Goal: Task Accomplishment & Management: Complete application form

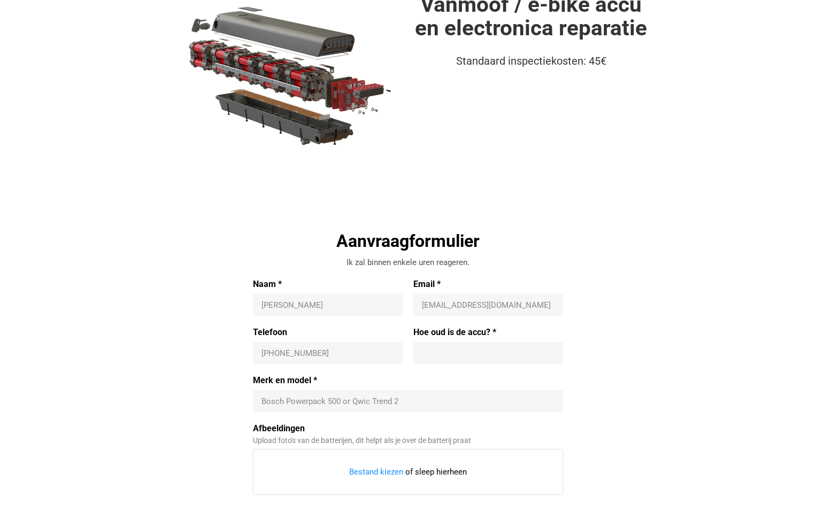
scroll to position [160, 0]
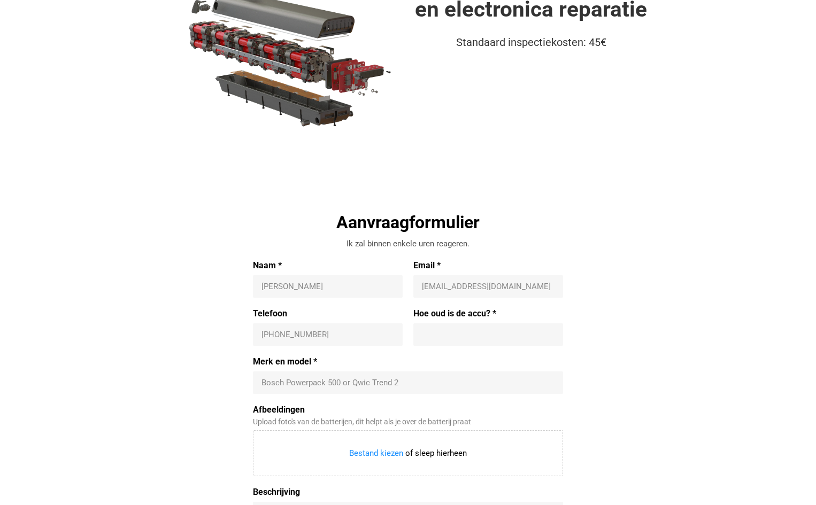
click at [271, 286] on input "Naam *" at bounding box center [328, 286] width 133 height 11
type input "[PERSON_NAME]"
type input "[EMAIL_ADDRESS][DOMAIN_NAME]"
type input "[PHONE_NUMBER]"
click at [430, 332] on input "Hoe oud is de accu? *" at bounding box center [488, 334] width 133 height 11
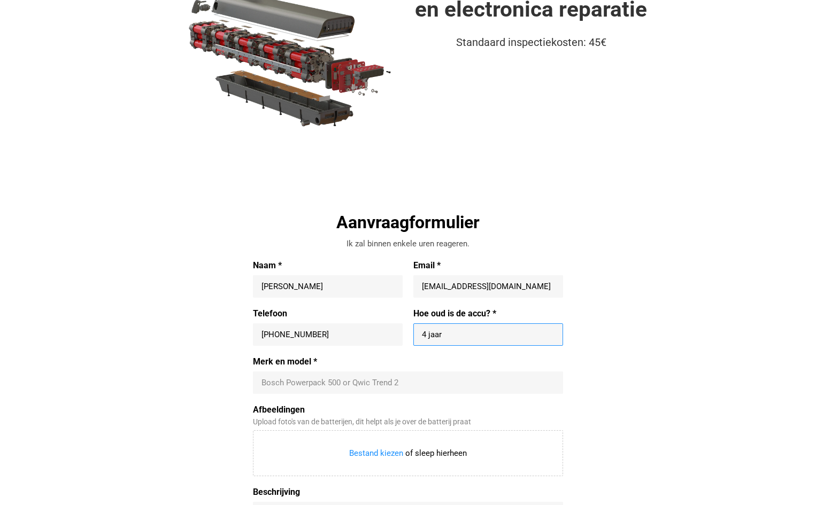
type input "4 jaar"
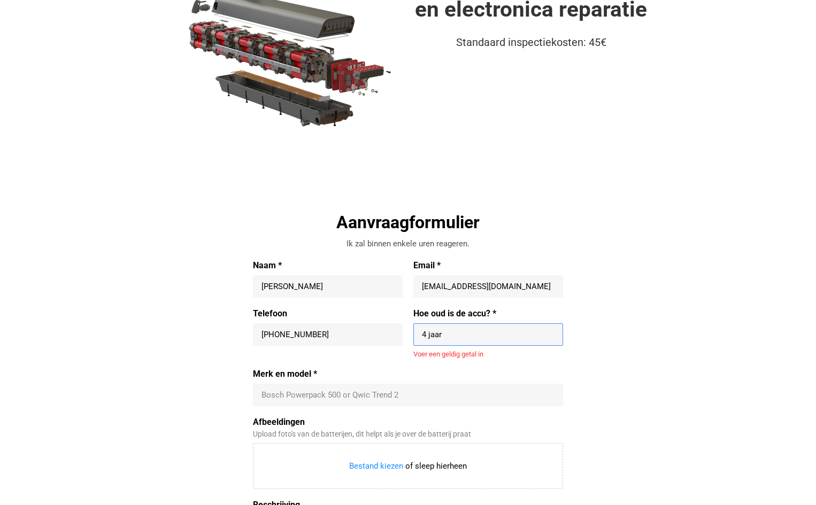
click at [289, 382] on div "Merk en model * Bosch Powerpack 500 or Qwic Trend 2" at bounding box center [408, 387] width 310 height 37
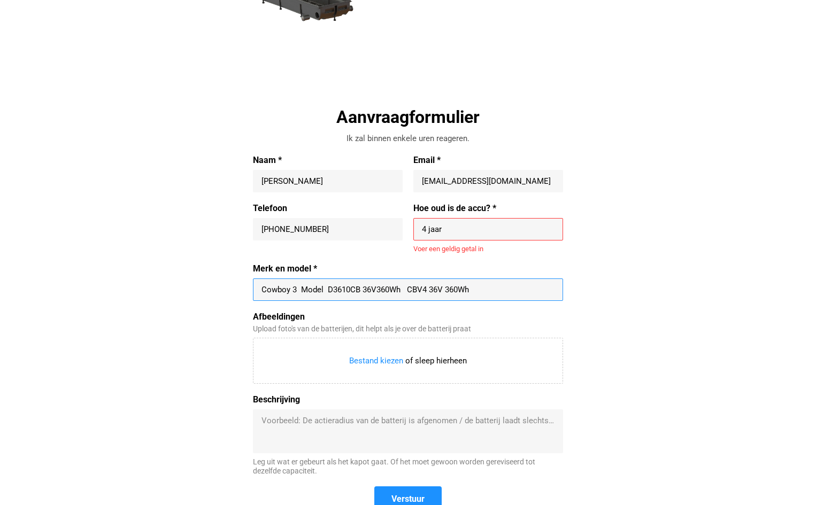
scroll to position [267, 0]
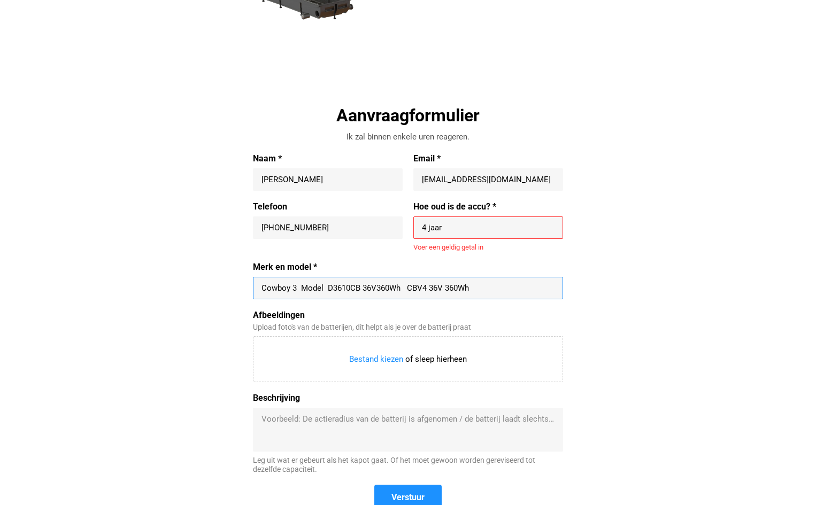
type input "Cowboy 3 Model D3610CB 36V360Wh CBV4 36V 360Wh"
click at [267, 417] on textarea "Beschrijving" at bounding box center [408, 430] width 293 height 32
click at [443, 227] on input "4 jaar" at bounding box center [488, 227] width 133 height 11
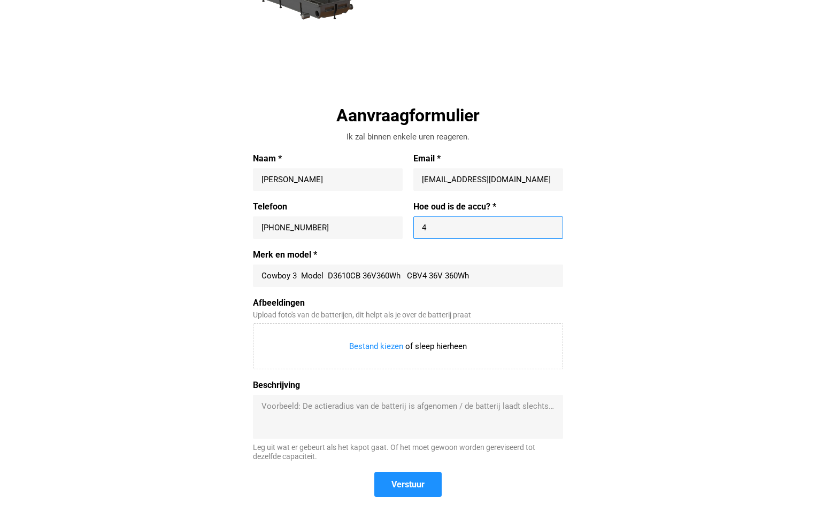
click at [273, 415] on textarea "Beschrijving" at bounding box center [408, 417] width 293 height 32
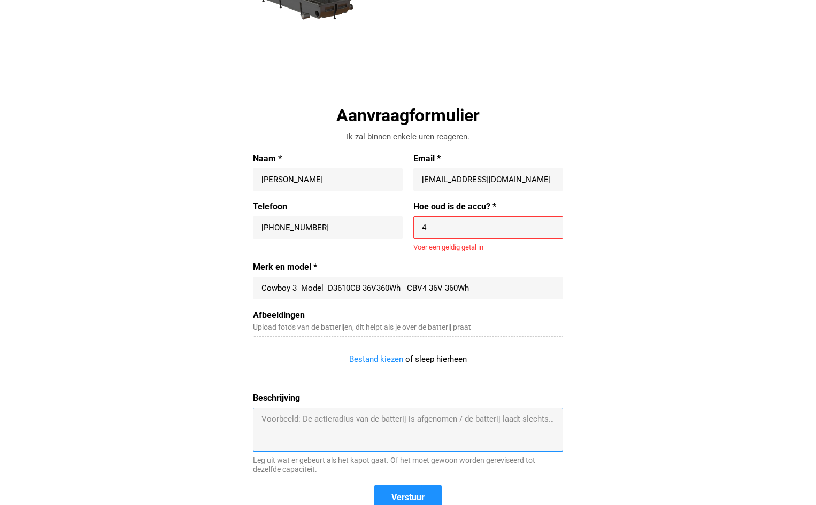
click at [428, 227] on input "4" at bounding box center [488, 227] width 133 height 11
type input "4"
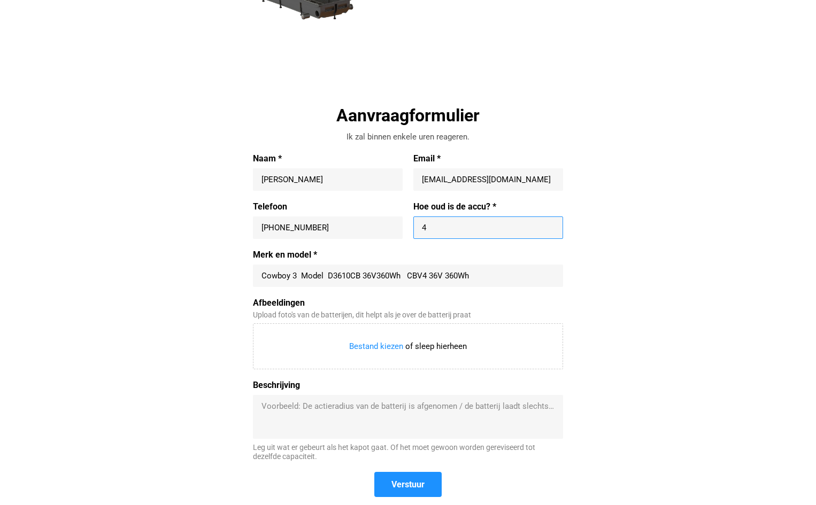
type input "4"
click at [278, 401] on div "Voorbeeld: De actieradius van de batterij is afgenomen / de batterij laadt slec…" at bounding box center [408, 417] width 310 height 44
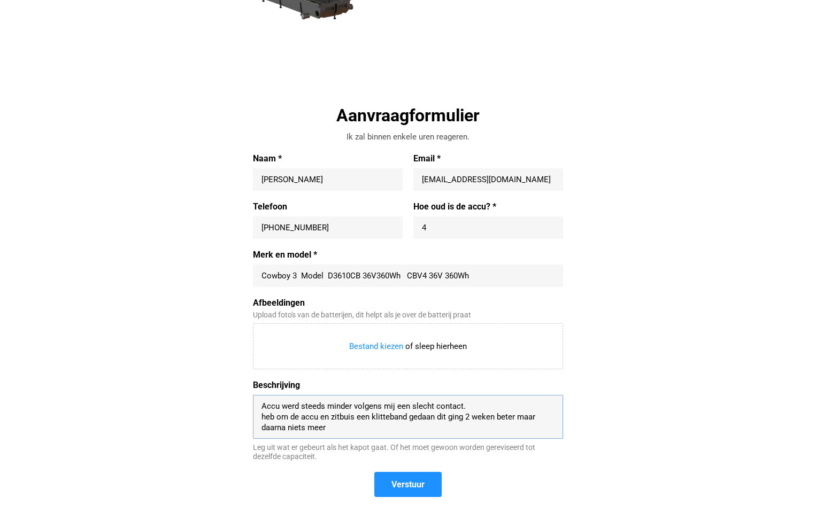
drag, startPoint x: 259, startPoint y: 404, endPoint x: 267, endPoint y: 404, distance: 8.6
click at [260, 404] on div "Accu werd steeds minder volgens mij een slecht contact. heb om de accu en zitbu…" at bounding box center [408, 417] width 310 height 44
click at [262, 406] on textarea "Accu werd steeds minder volgens mij een slecht contact. heb om de accu en zitbu…" at bounding box center [408, 417] width 293 height 32
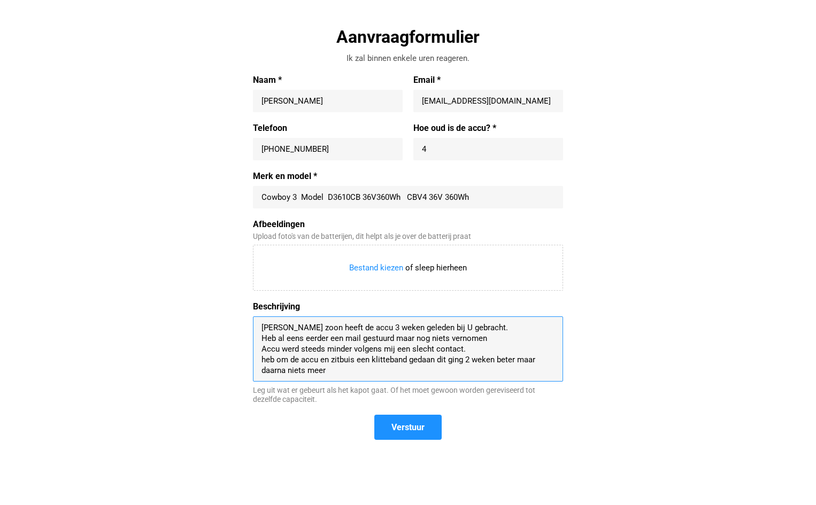
scroll to position [374, 0]
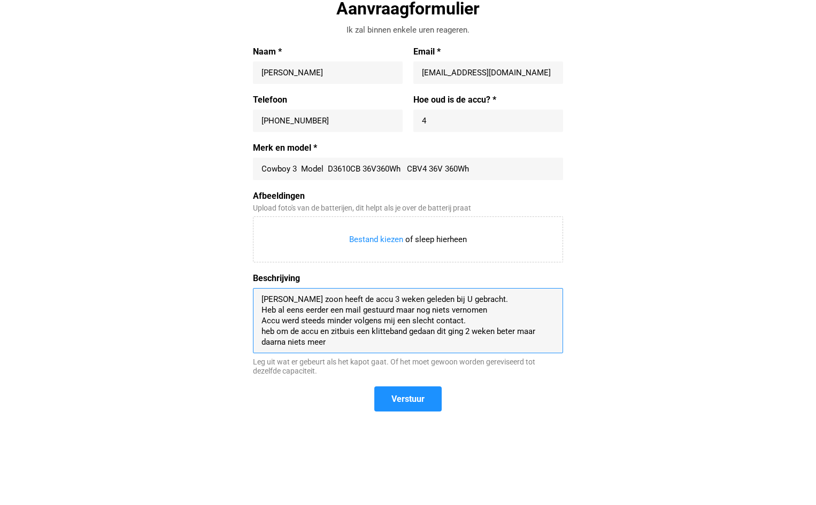
click at [346, 345] on textarea "[PERSON_NAME] zoon heeft de accu 3 weken geleden bij U gebracht. Heb al eens ee…" at bounding box center [408, 320] width 293 height 53
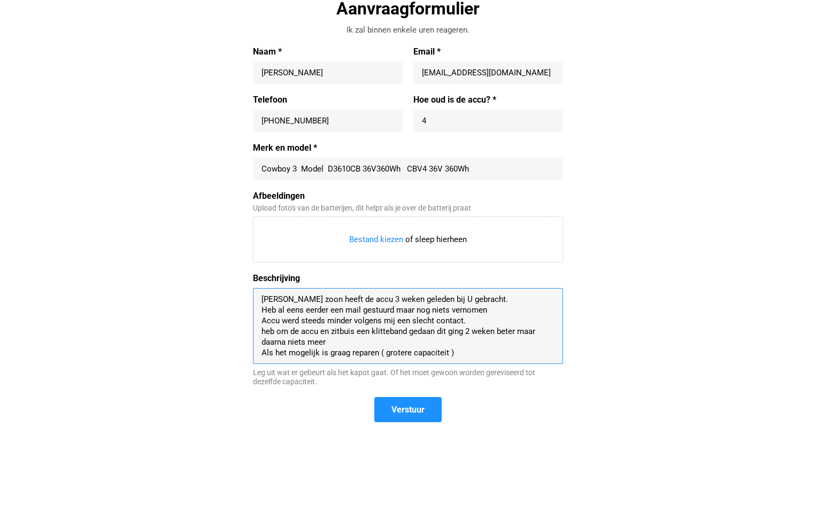
drag, startPoint x: 377, startPoint y: 352, endPoint x: 388, endPoint y: 350, distance: 11.4
click at [379, 352] on textarea "[PERSON_NAME] zoon heeft de accu 3 weken geleden bij U gebracht. Heb al eens ee…" at bounding box center [408, 326] width 293 height 64
click at [453, 353] on textarea "[PERSON_NAME] zoon heeft de accu 3 weken geleden bij U gebracht. Heb al eens ee…" at bounding box center [408, 326] width 293 height 64
drag, startPoint x: 467, startPoint y: 350, endPoint x: 472, endPoint y: 347, distance: 5.5
click at [469, 348] on textarea "[PERSON_NAME] zoon heeft de accu 3 weken geleden bij U gebracht. Heb al eens ee…" at bounding box center [408, 326] width 293 height 64
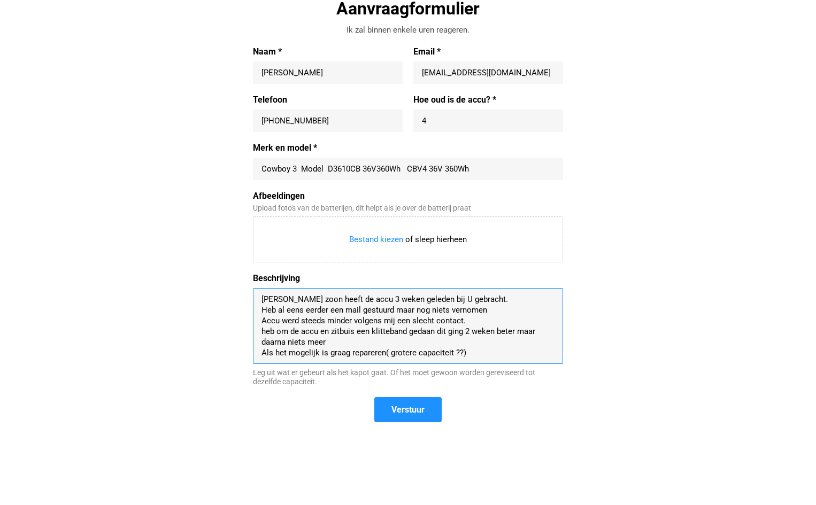
scroll to position [11, 0]
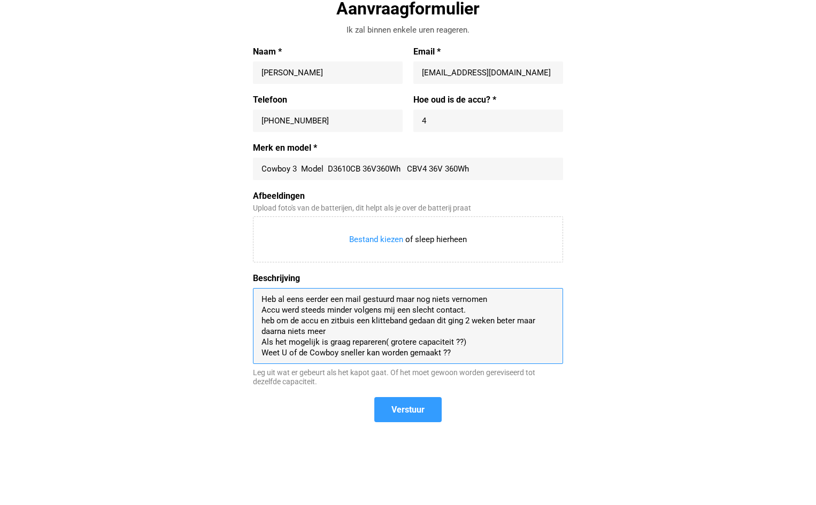
type textarea "[PERSON_NAME] zoon heeft de accu 3 weken geleden bij U gebracht. Heb al eens ee…"
click at [409, 410] on span "Verstuur" at bounding box center [408, 409] width 33 height 11
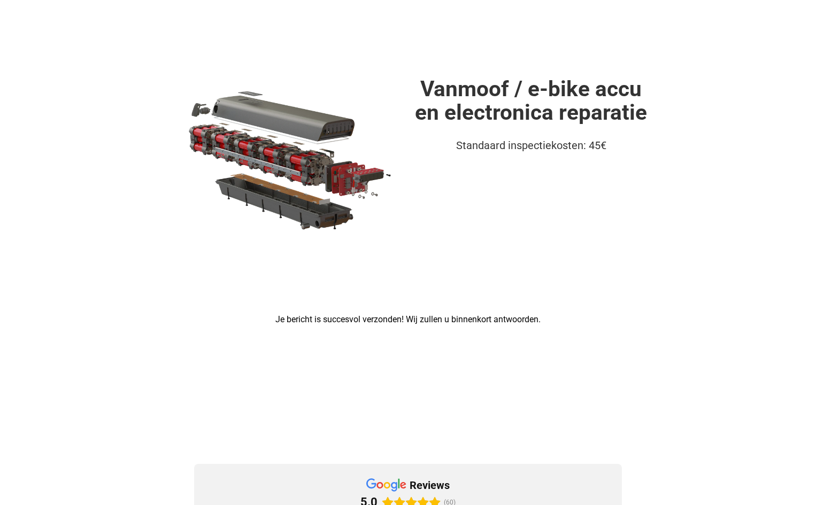
scroll to position [51, 0]
